Goal: Navigation & Orientation: Find specific page/section

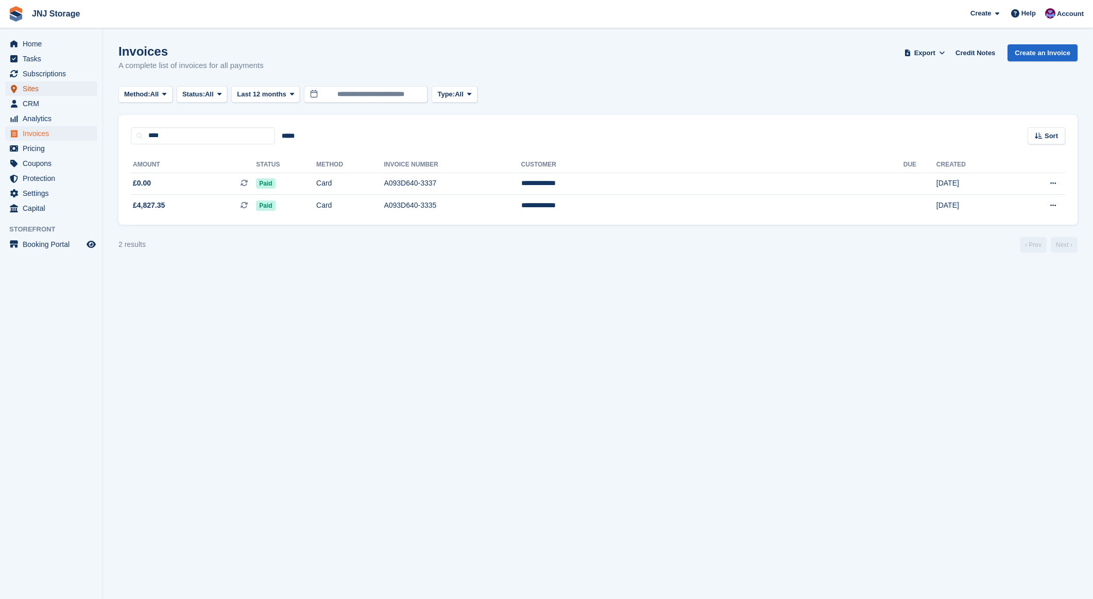
click at [42, 87] on span "Sites" at bounding box center [54, 88] width 62 height 14
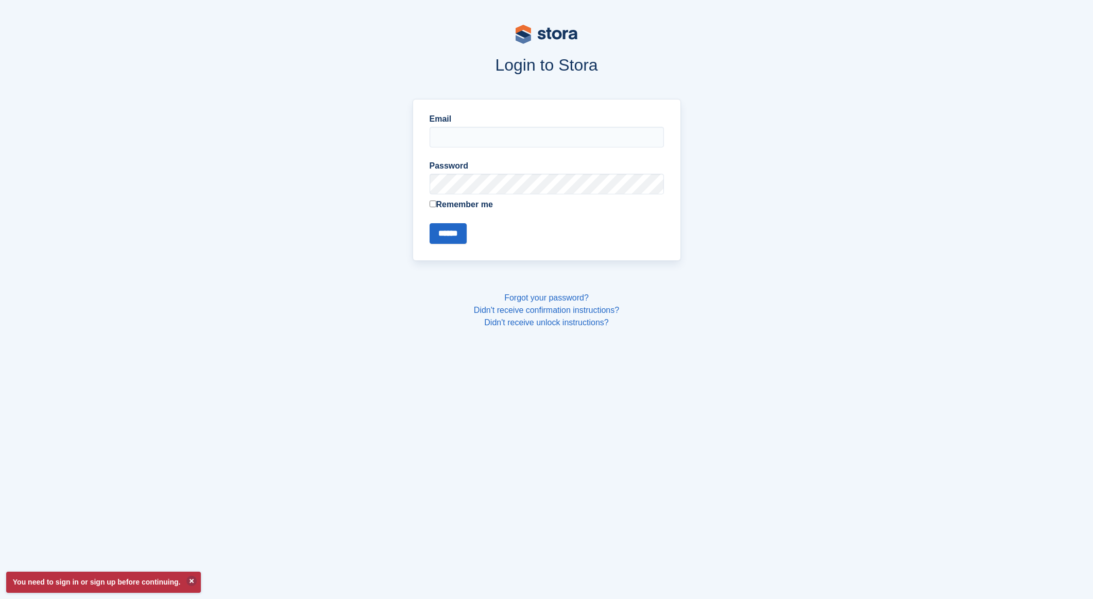
type input "**********"
click at [446, 233] on input "******" at bounding box center [448, 233] width 37 height 21
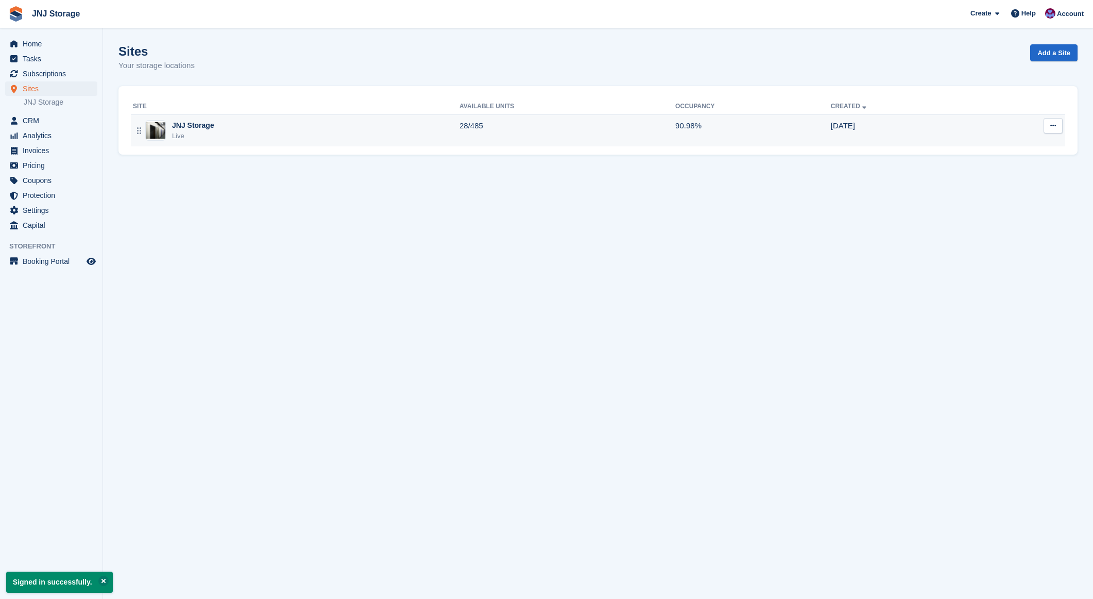
click at [180, 123] on div "JNJ Storage" at bounding box center [193, 125] width 42 height 11
